Goal: Transaction & Acquisition: Purchase product/service

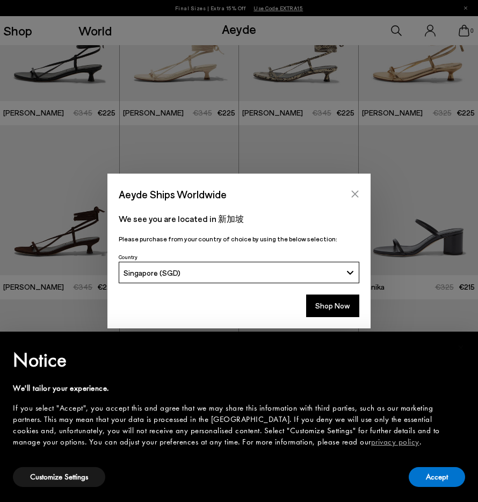
scroll to position [269, 0]
click at [352, 191] on icon "Close" at bounding box center [355, 194] width 9 height 9
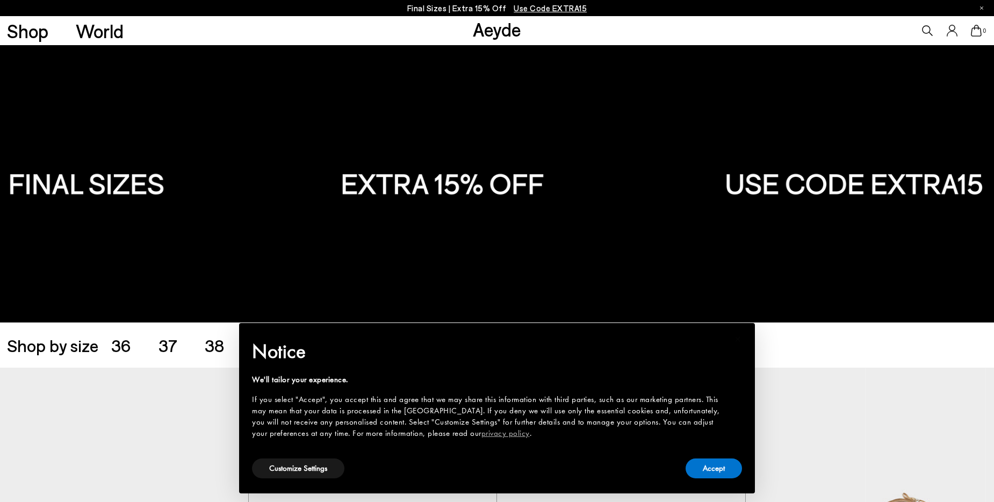
scroll to position [134, 0]
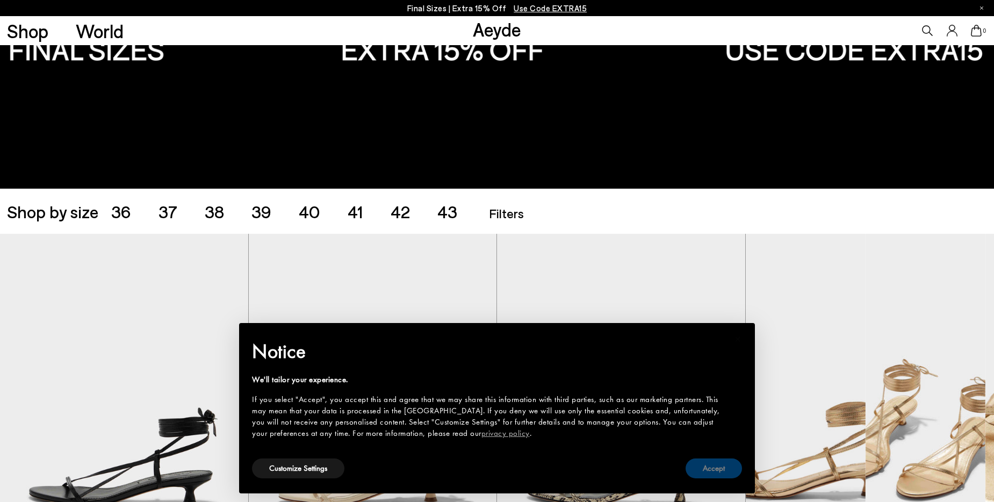
click at [711, 465] on button "Accept" at bounding box center [714, 468] width 56 height 20
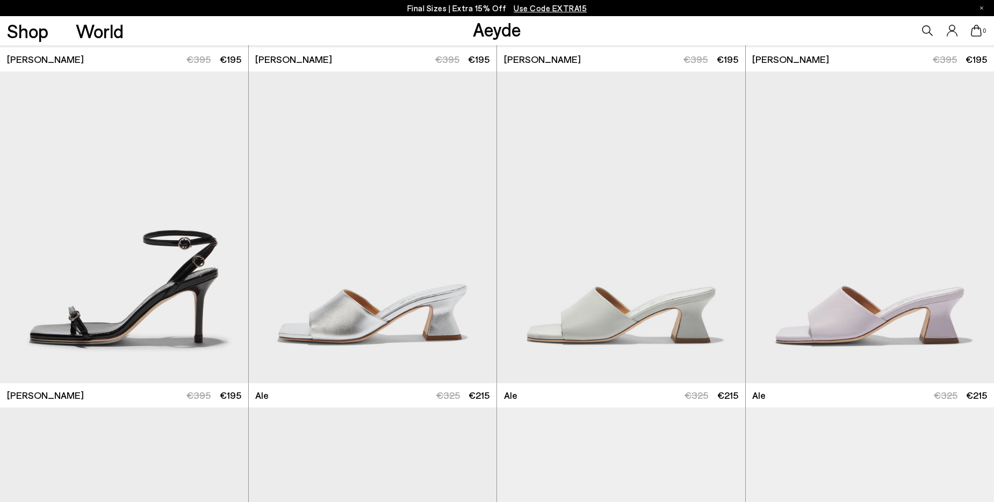
scroll to position [2766, 0]
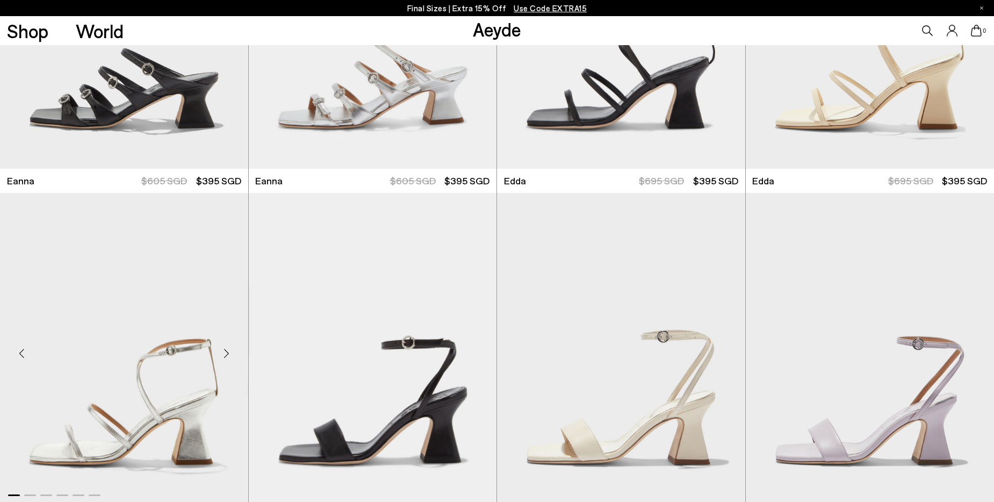
scroll to position [4754, 0]
